Goal: Task Accomplishment & Management: Use online tool/utility

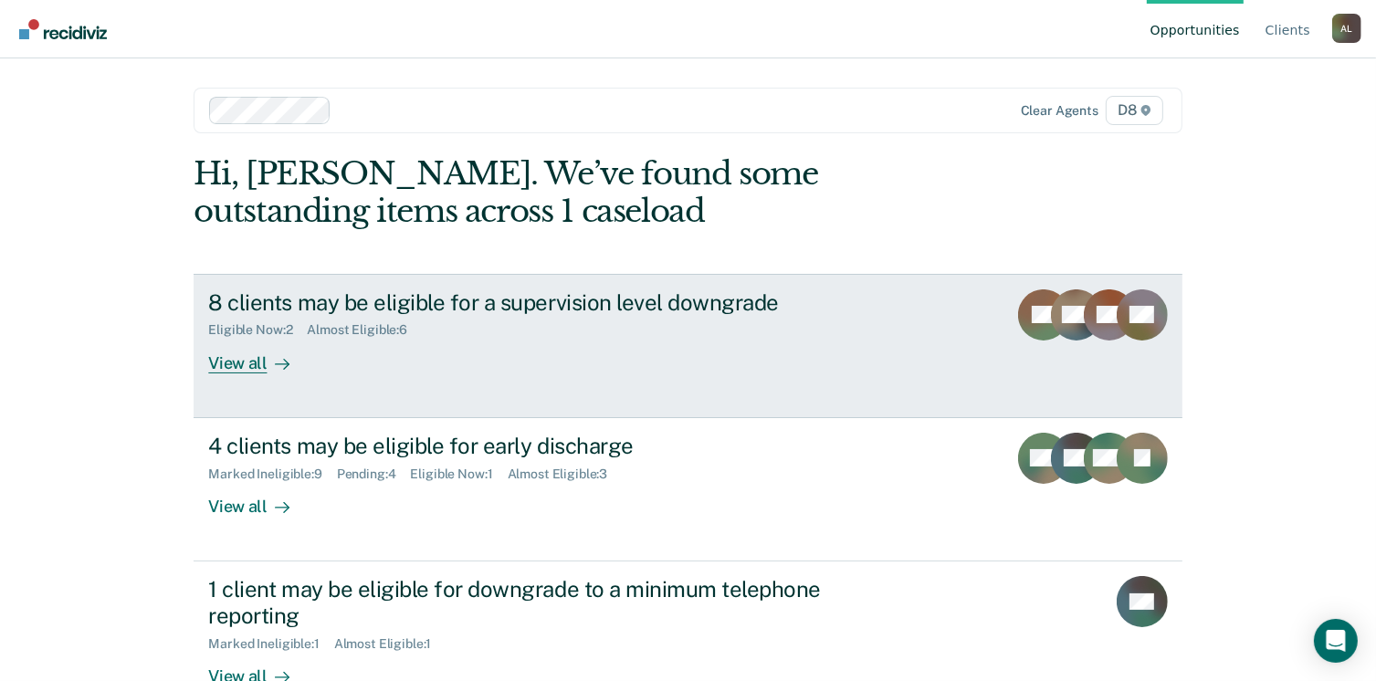
click at [658, 312] on div "8 clients may be eligible for a supervision level downgrade" at bounding box center [528, 302] width 641 height 26
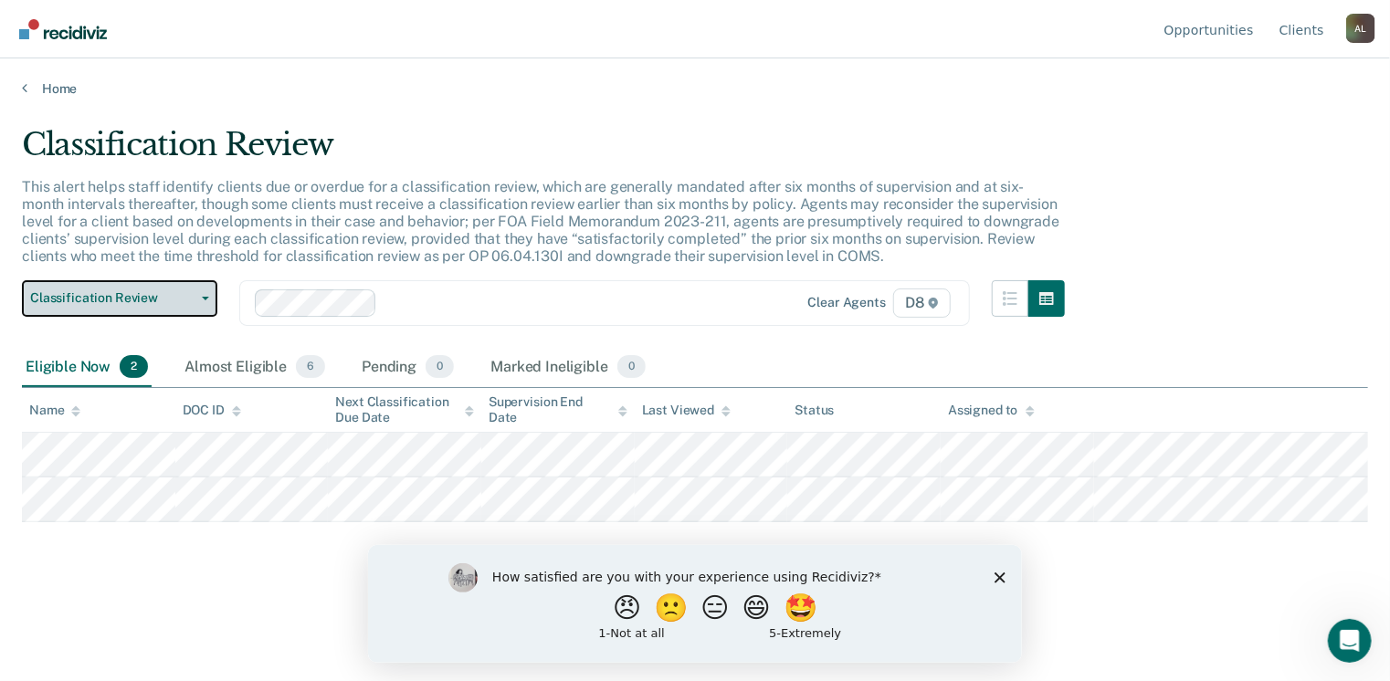
click at [191, 306] on button "Classification Review" at bounding box center [119, 298] width 195 height 37
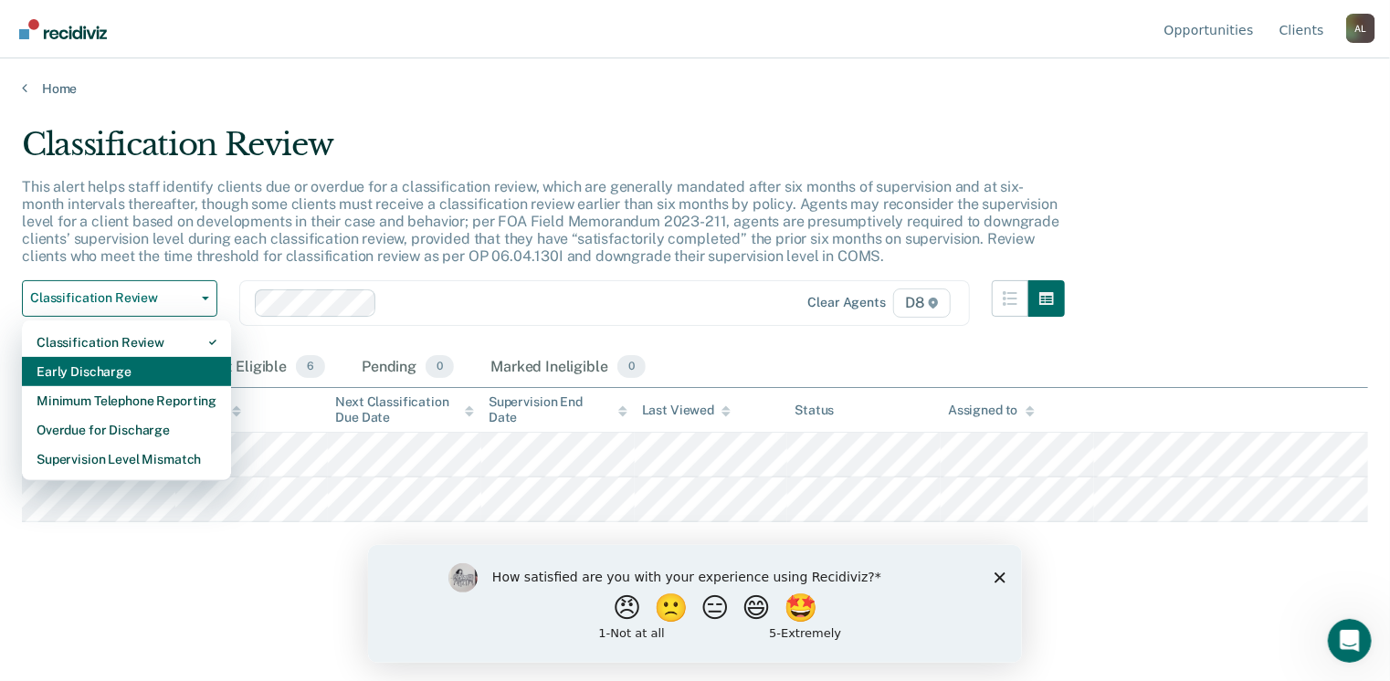
click at [139, 371] on div "Early Discharge" at bounding box center [127, 371] width 180 height 29
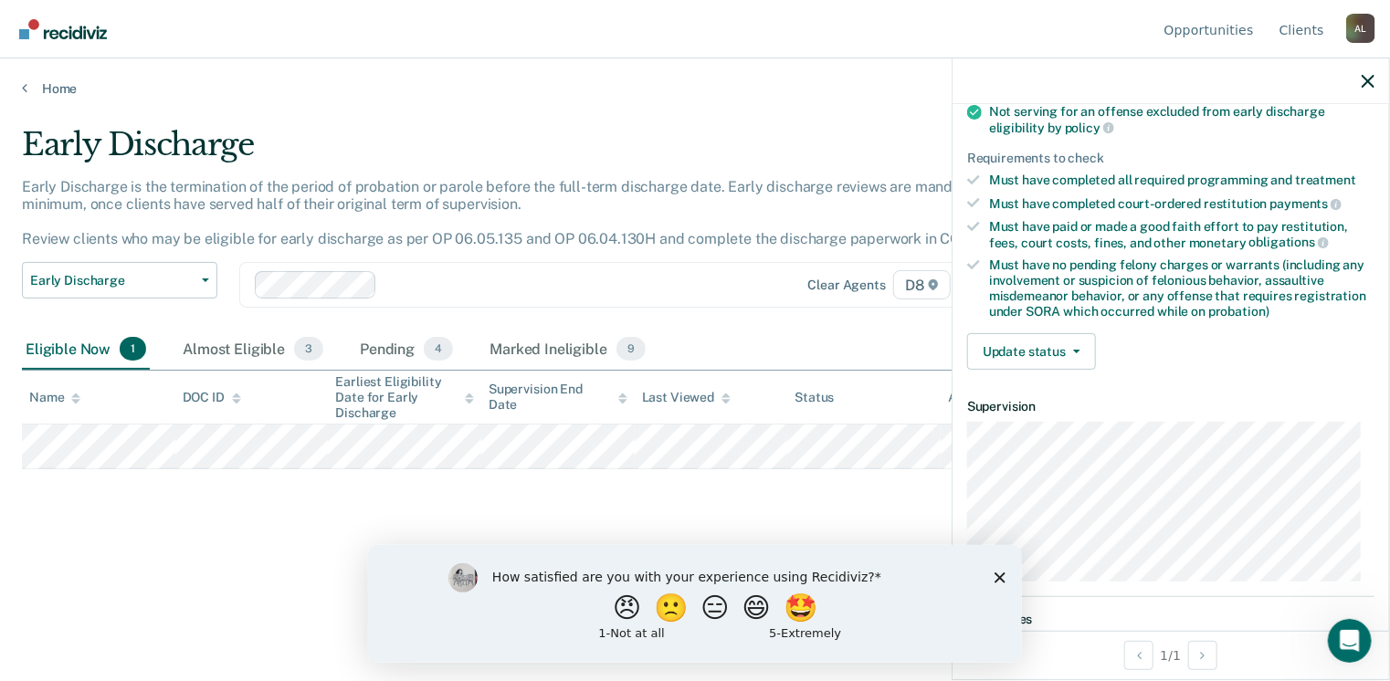
scroll to position [402, 0]
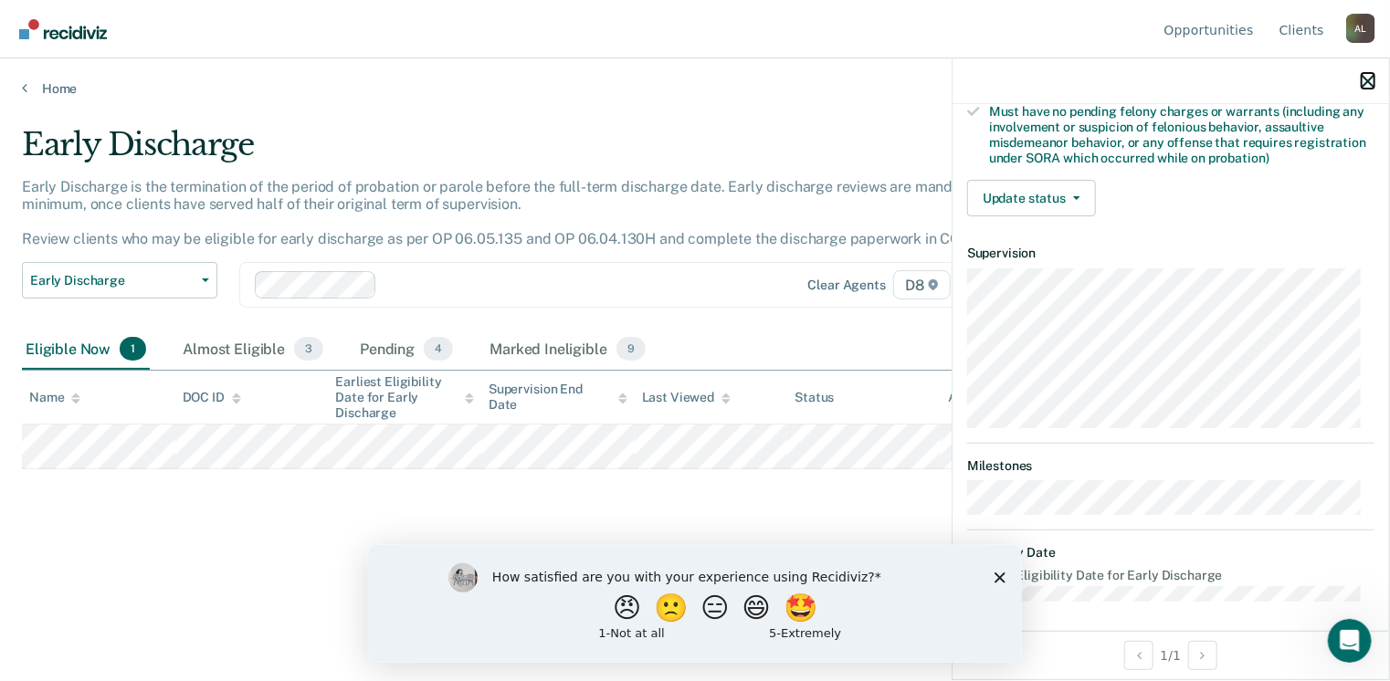
click at [1367, 77] on icon "button" at bounding box center [1367, 81] width 13 height 13
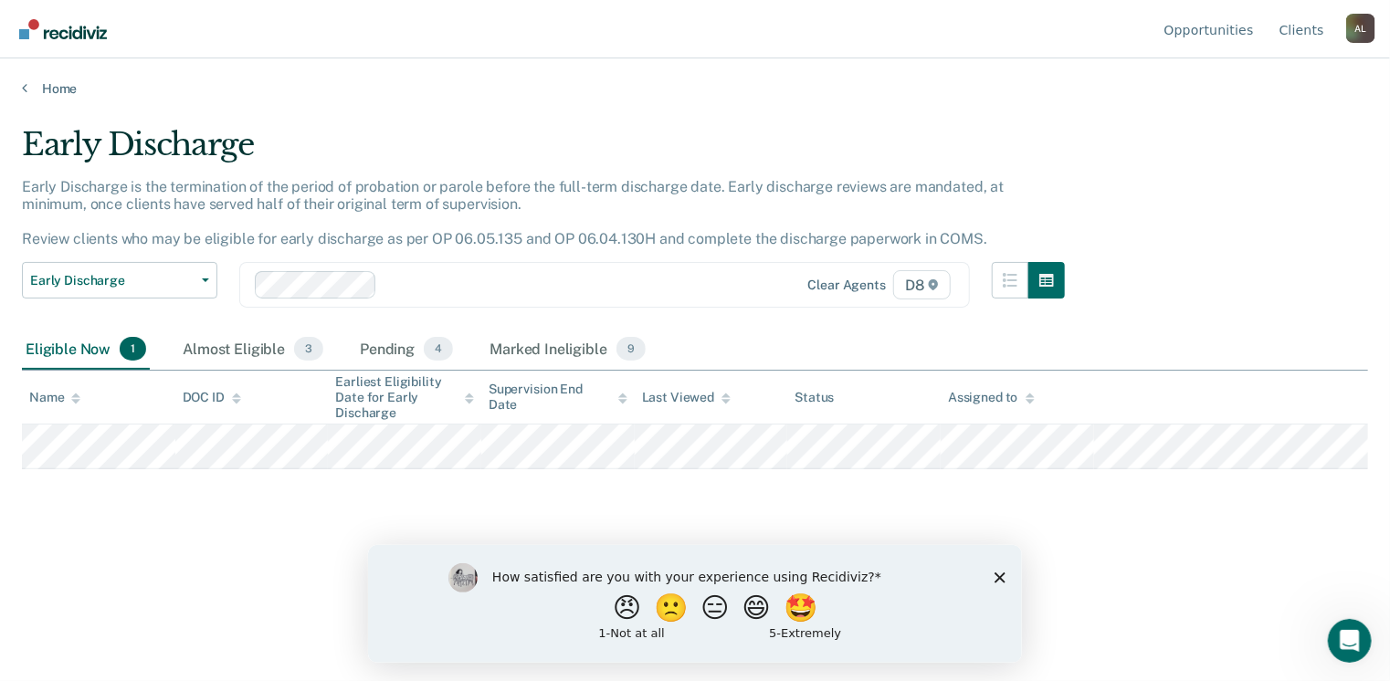
click at [997, 580] on icon "Close survey" at bounding box center [998, 577] width 11 height 11
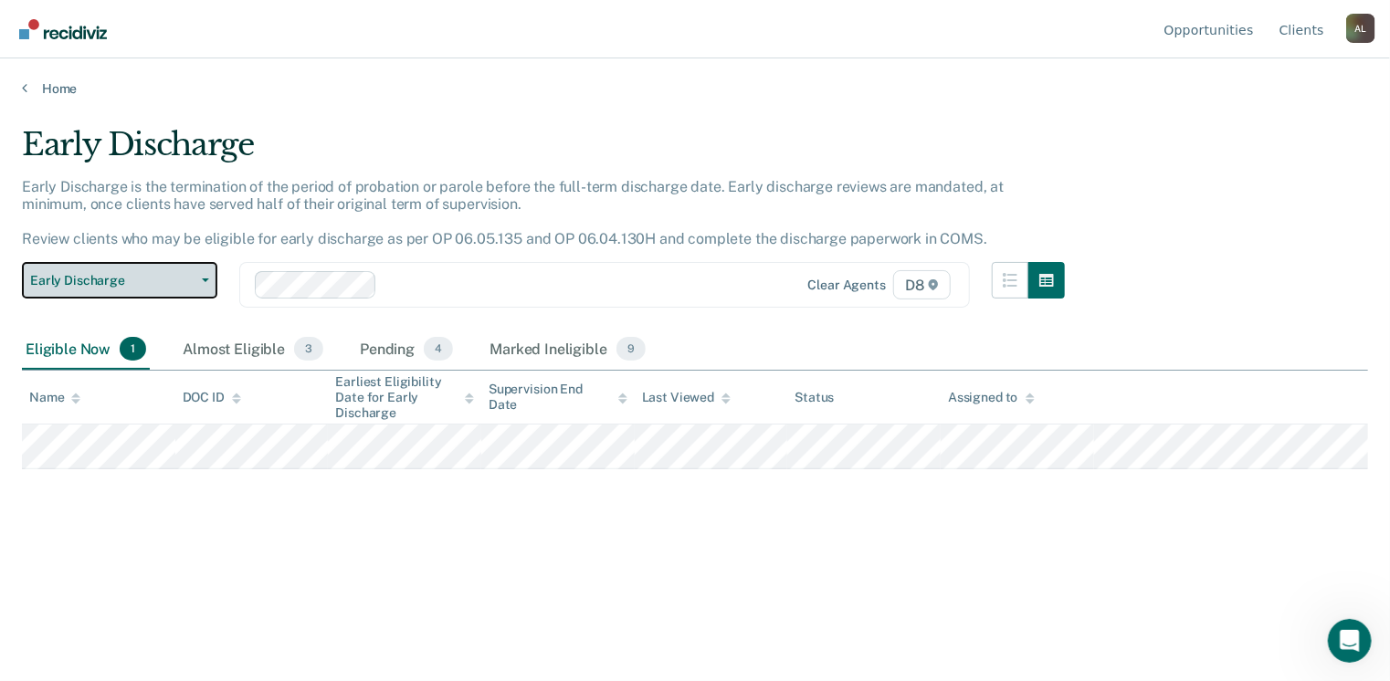
drag, startPoint x: 172, startPoint y: 280, endPoint x: 135, endPoint y: 315, distance: 50.4
click at [171, 280] on span "Early Discharge" at bounding box center [112, 281] width 164 height 16
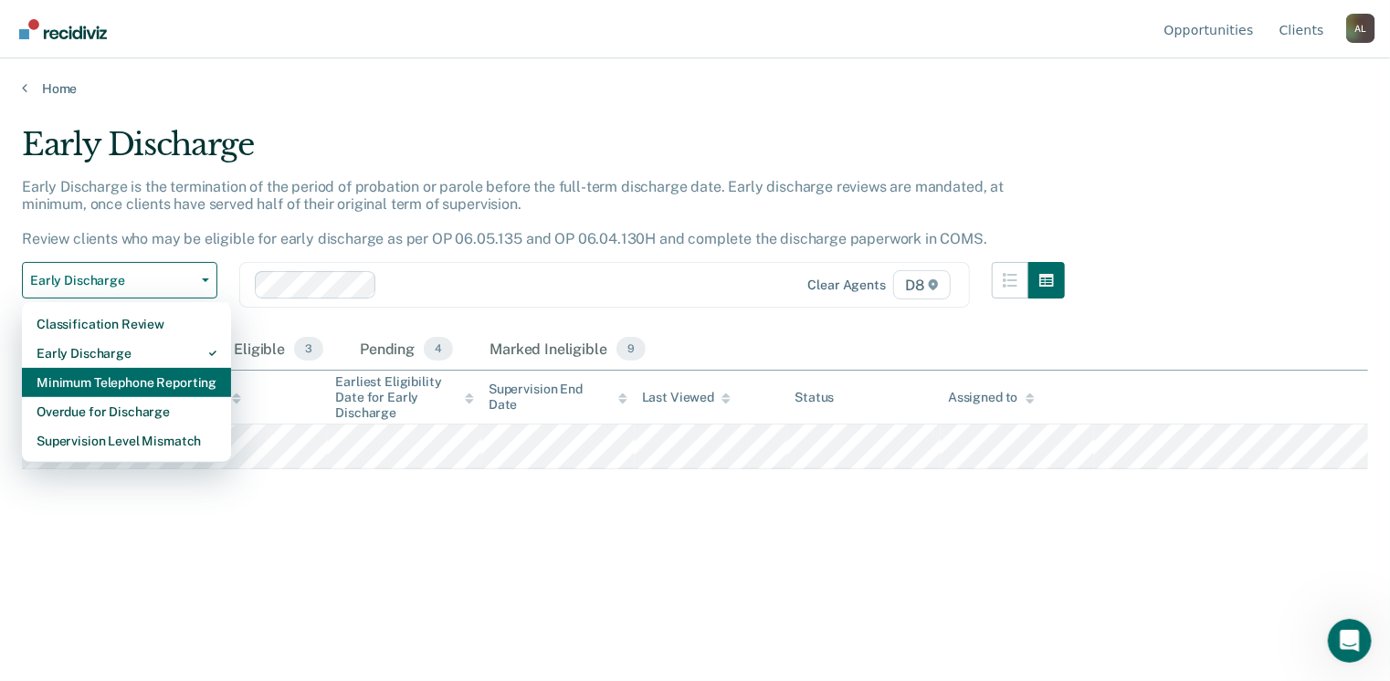
click at [103, 379] on div "Minimum Telephone Reporting" at bounding box center [127, 382] width 180 height 29
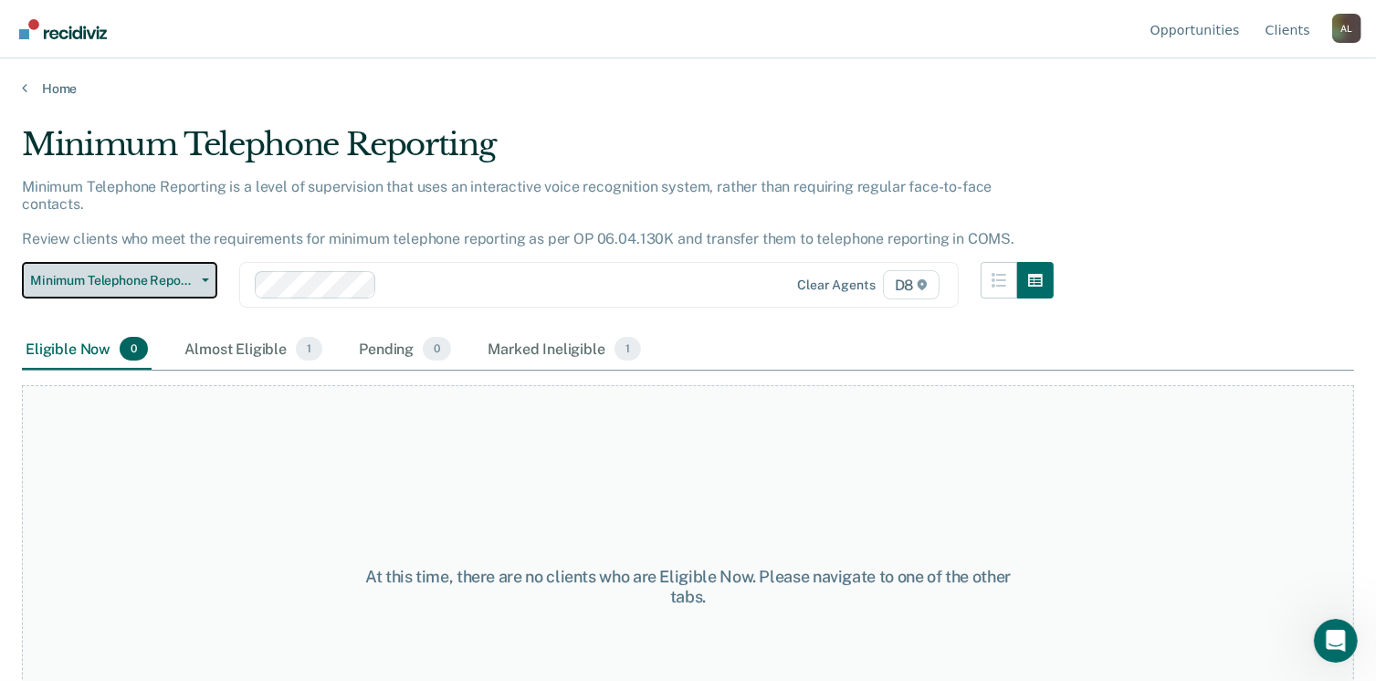
drag, startPoint x: 173, startPoint y: 264, endPoint x: 168, endPoint y: 275, distance: 11.9
click at [173, 273] on span "Minimum Telephone Reporting" at bounding box center [112, 281] width 164 height 16
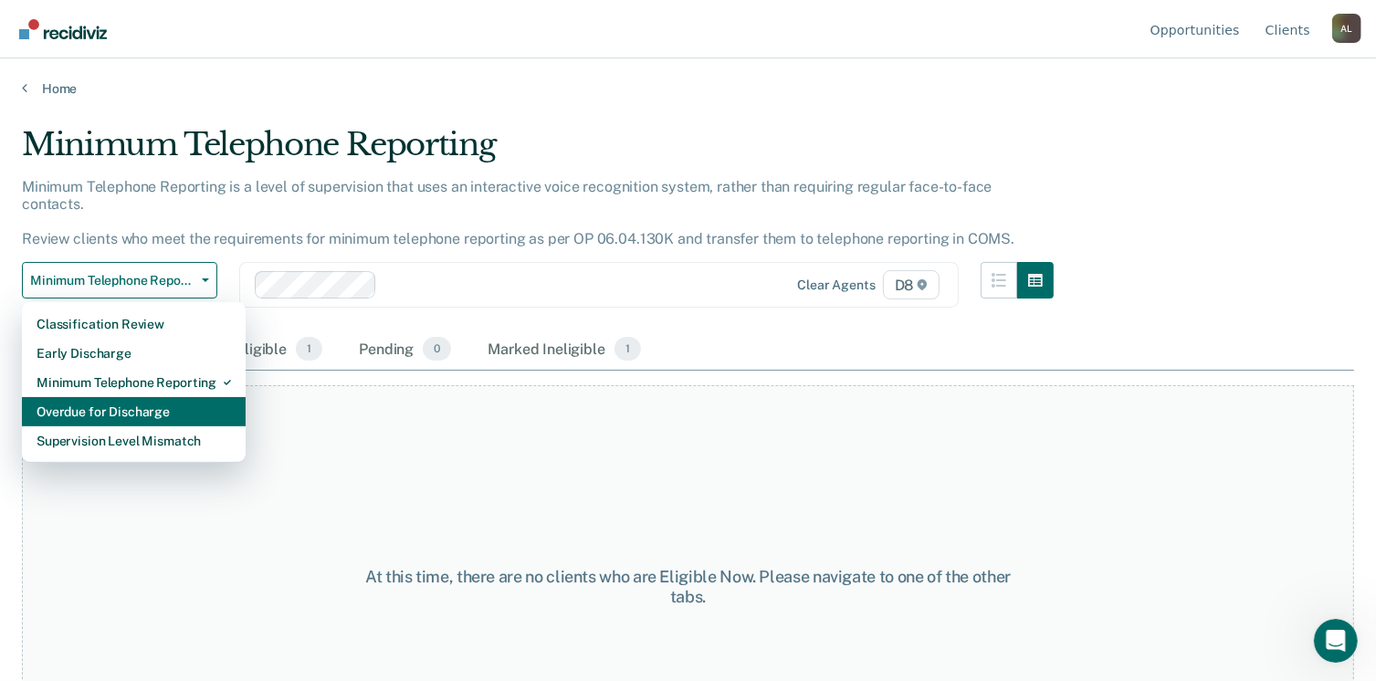
click at [62, 399] on div "Overdue for Discharge" at bounding box center [134, 411] width 194 height 29
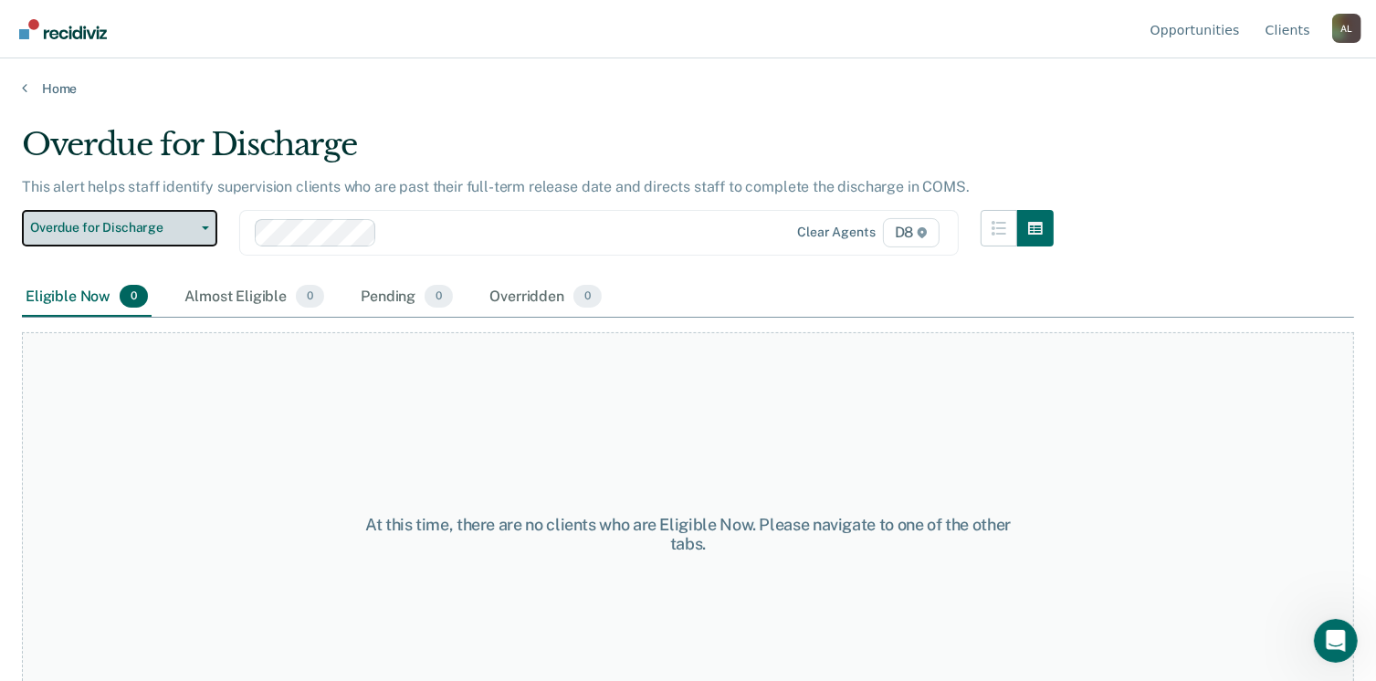
click at [172, 228] on span "Overdue for Discharge" at bounding box center [112, 228] width 164 height 16
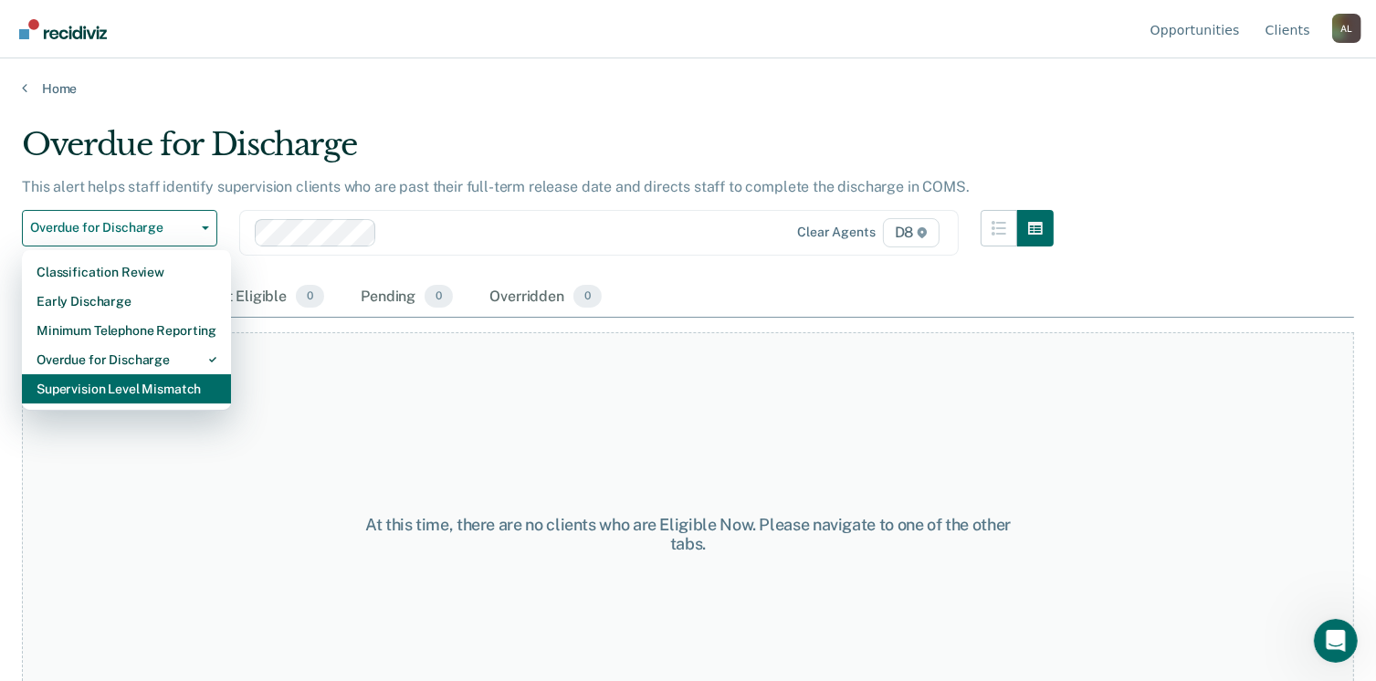
click at [157, 387] on div "Supervision Level Mismatch" at bounding box center [127, 388] width 180 height 29
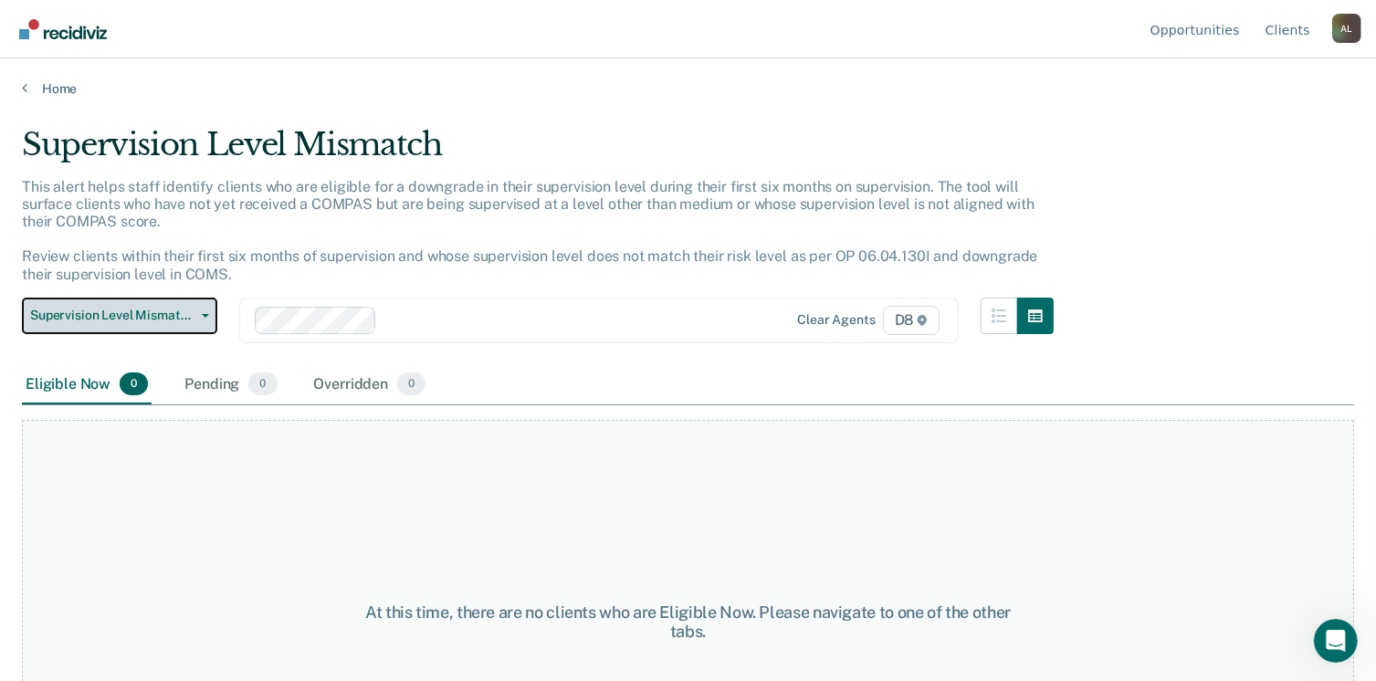
click at [173, 315] on span "Supervision Level Mismatch" at bounding box center [112, 316] width 164 height 16
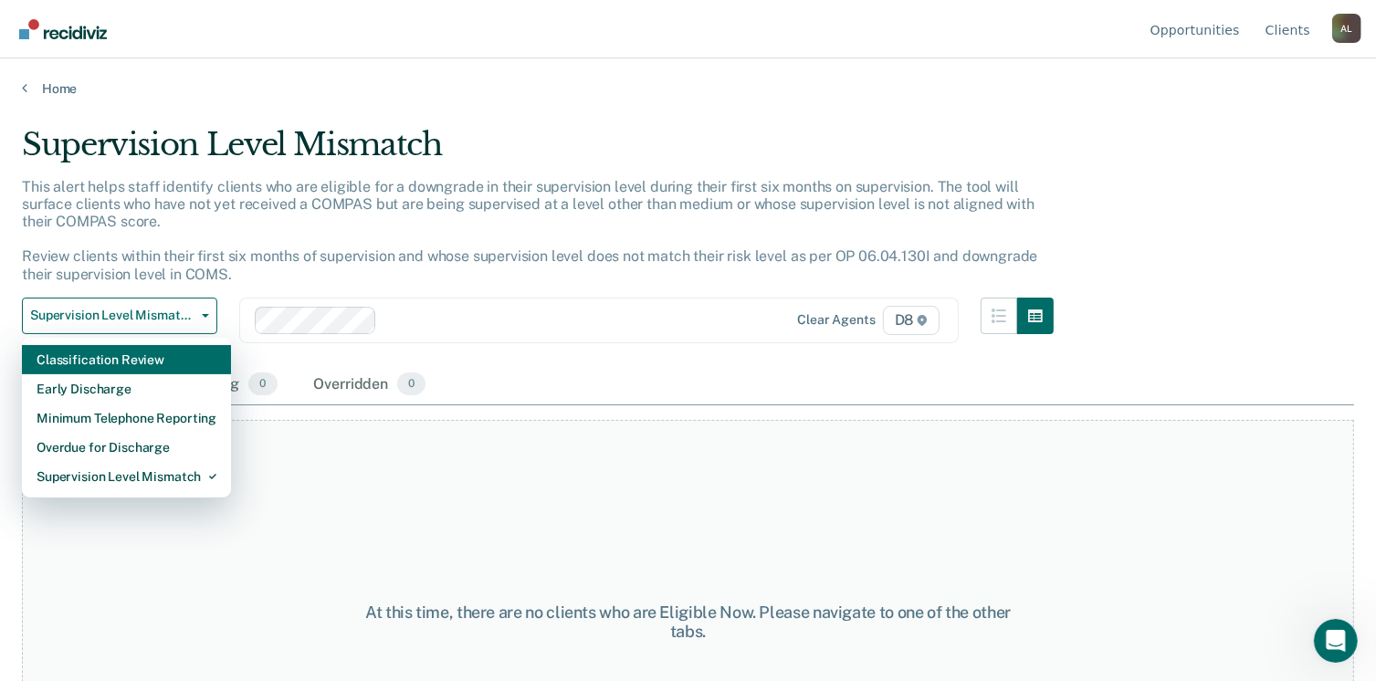
click at [108, 358] on div "Classification Review" at bounding box center [127, 359] width 180 height 29
